Goal: Information Seeking & Learning: Check status

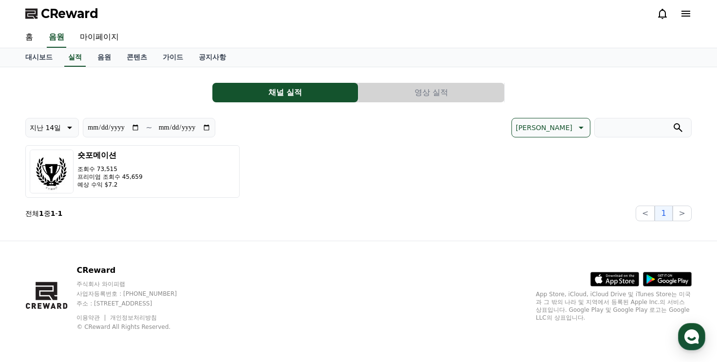
click at [386, 87] on button "영상 실적" at bounding box center [432, 92] width 146 height 19
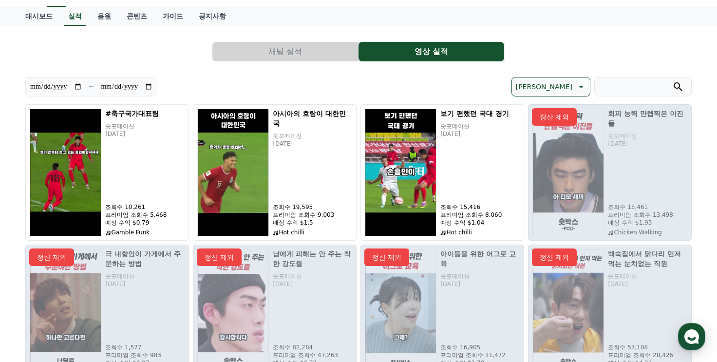
scroll to position [13, 0]
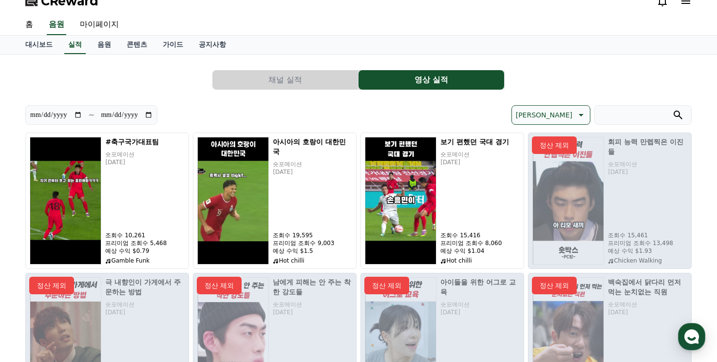
click at [191, 138] on div "#축구국가대표팀 숏포메이션 [DATE] 조회수 10,261 프리미엄 조회수 5,468 예상 수익 $0.79 Gamble Funk 아시아의 호랑…" at bounding box center [358, 271] width 667 height 277
click at [186, 130] on div "**********" at bounding box center [358, 267] width 667 height 324
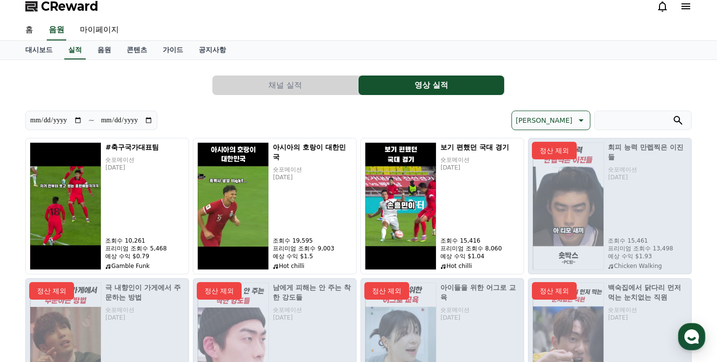
scroll to position [0, 0]
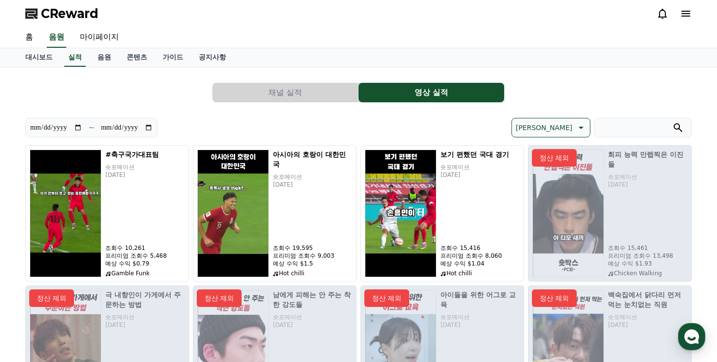
click at [260, 95] on button "채널 실적" at bounding box center [285, 92] width 146 height 19
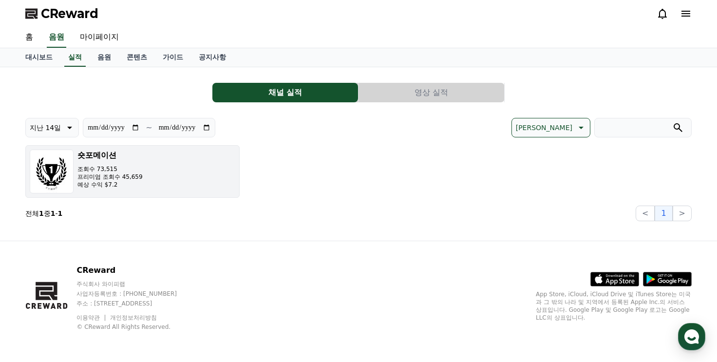
click at [149, 181] on button "숏포메이션 조회수 73,515 프리미엄 조회수 45,659 예상 수익 $7.2" at bounding box center [132, 171] width 214 height 53
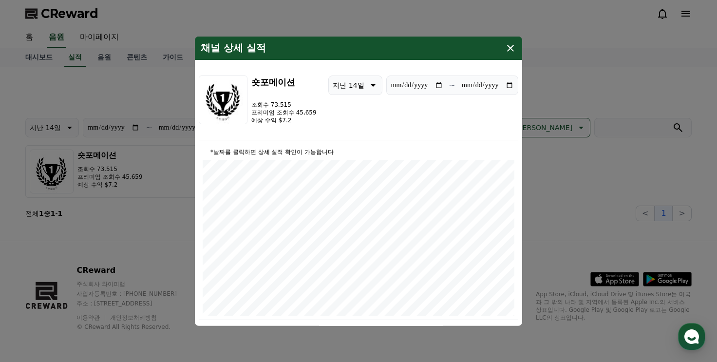
click at [506, 52] on icon "modal" at bounding box center [511, 48] width 12 height 12
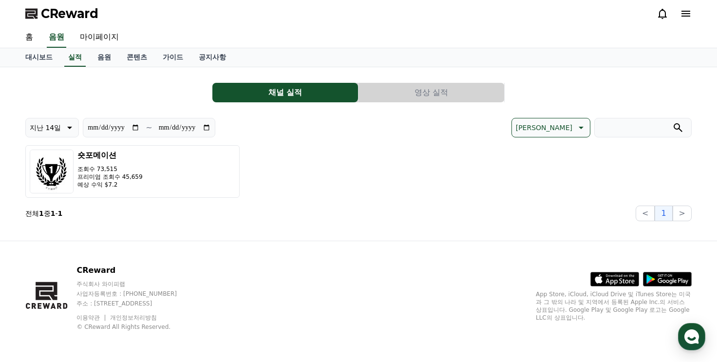
click at [452, 85] on button "영상 실적" at bounding box center [432, 92] width 146 height 19
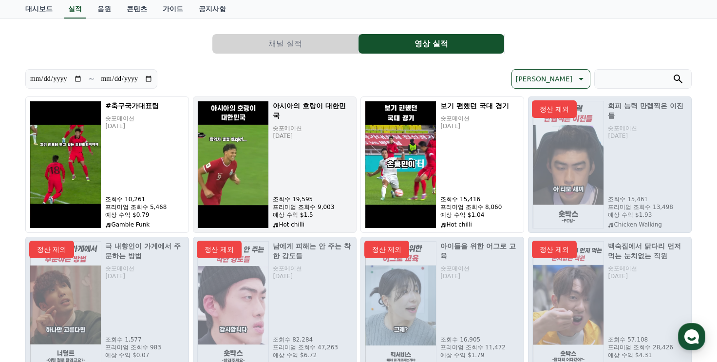
scroll to position [49, 0]
